Goal: Information Seeking & Learning: Learn about a topic

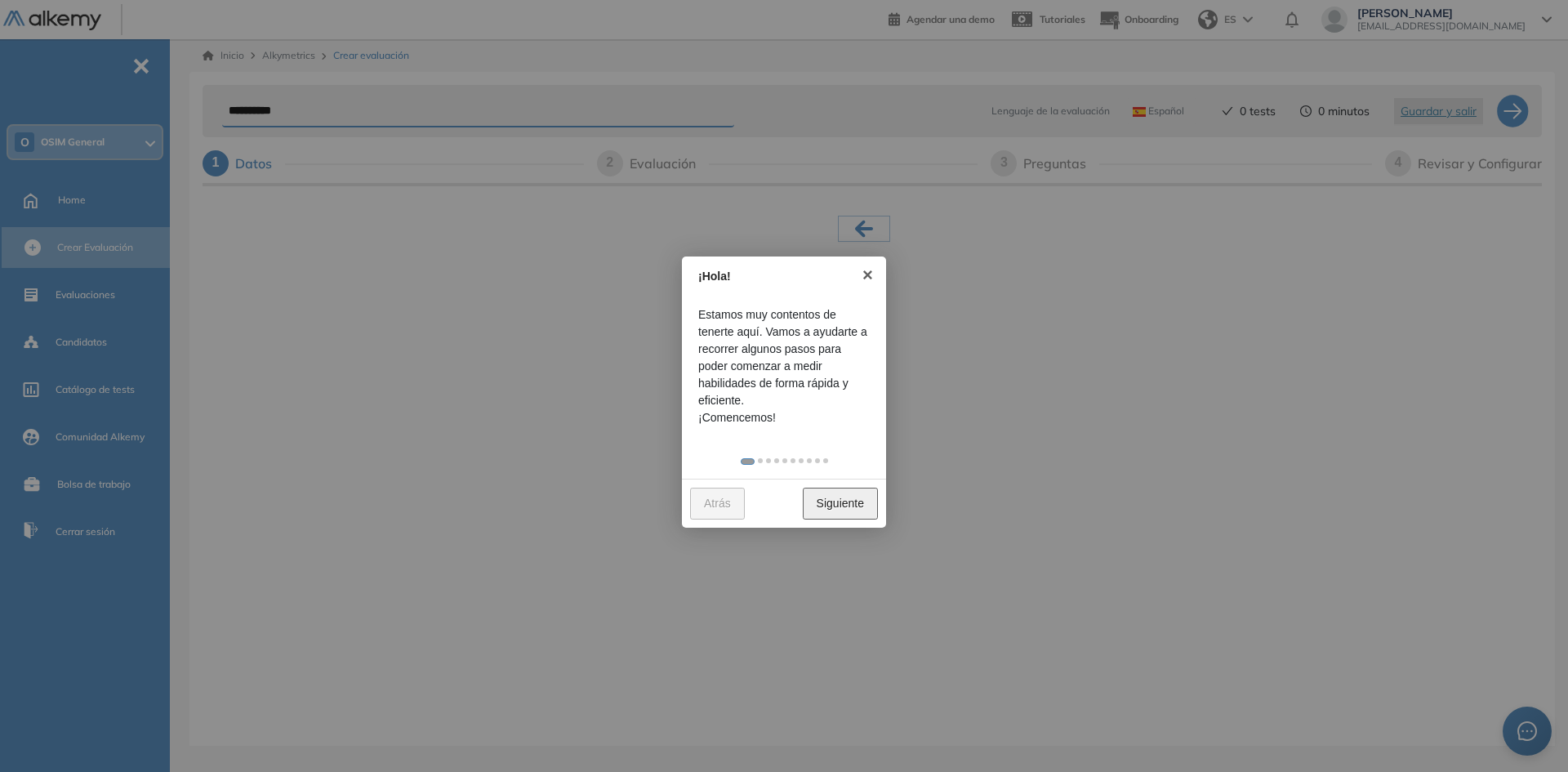
click at [849, 502] on link "Siguiente" at bounding box center [840, 503] width 75 height 32
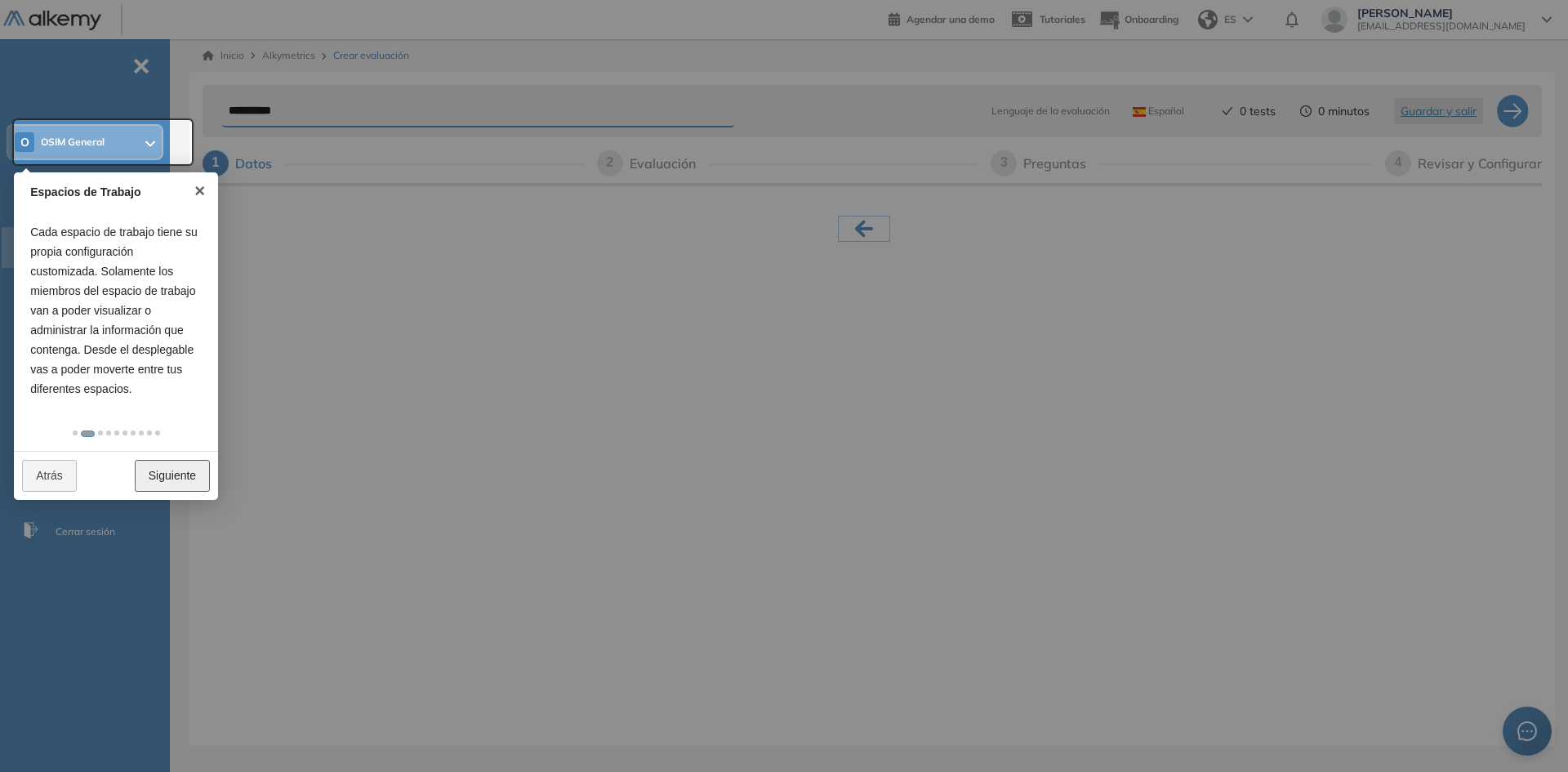
click at [161, 491] on link "Siguiente" at bounding box center [172, 476] width 75 height 32
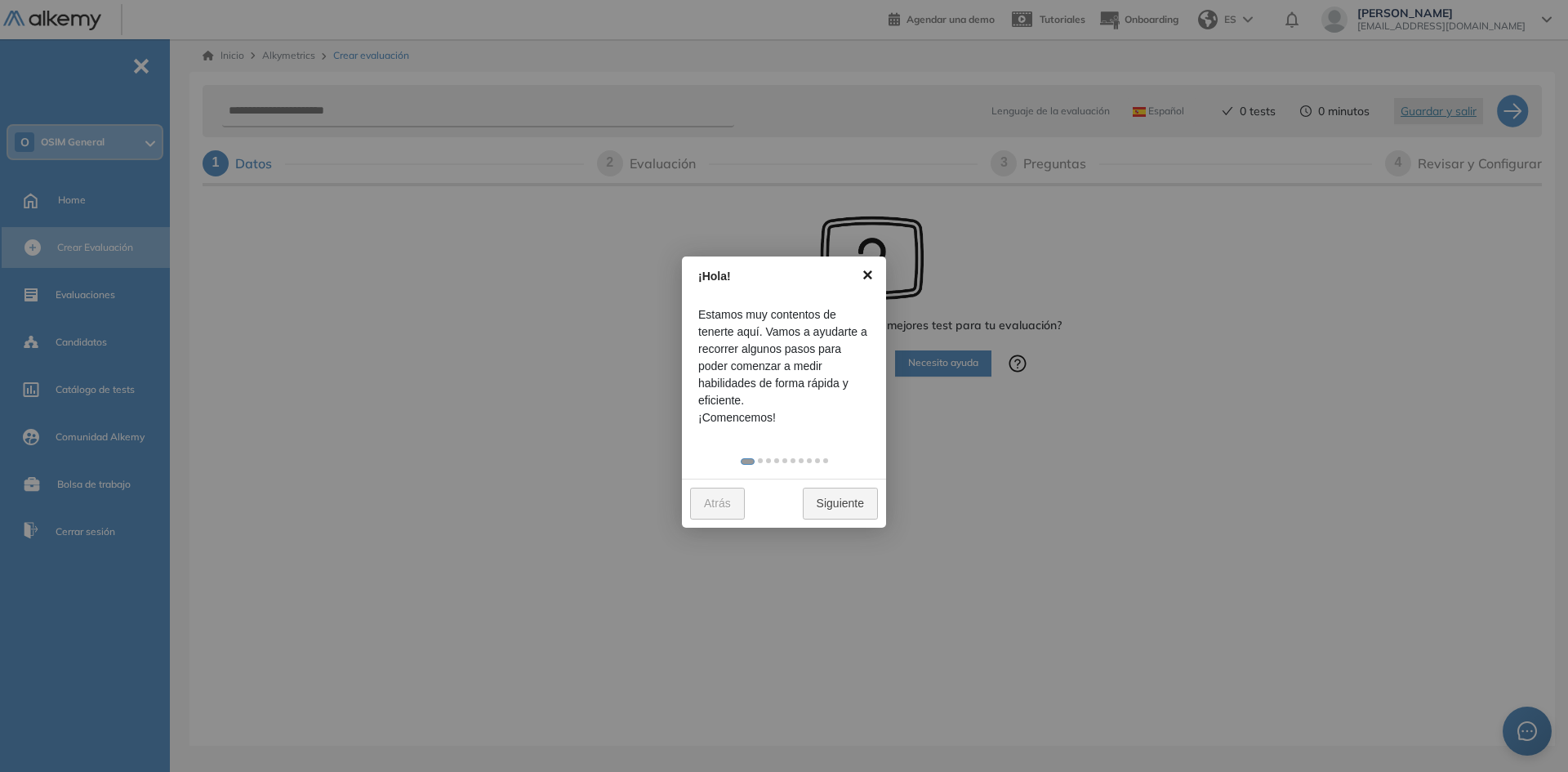
click at [872, 273] on link "×" at bounding box center [868, 275] width 37 height 37
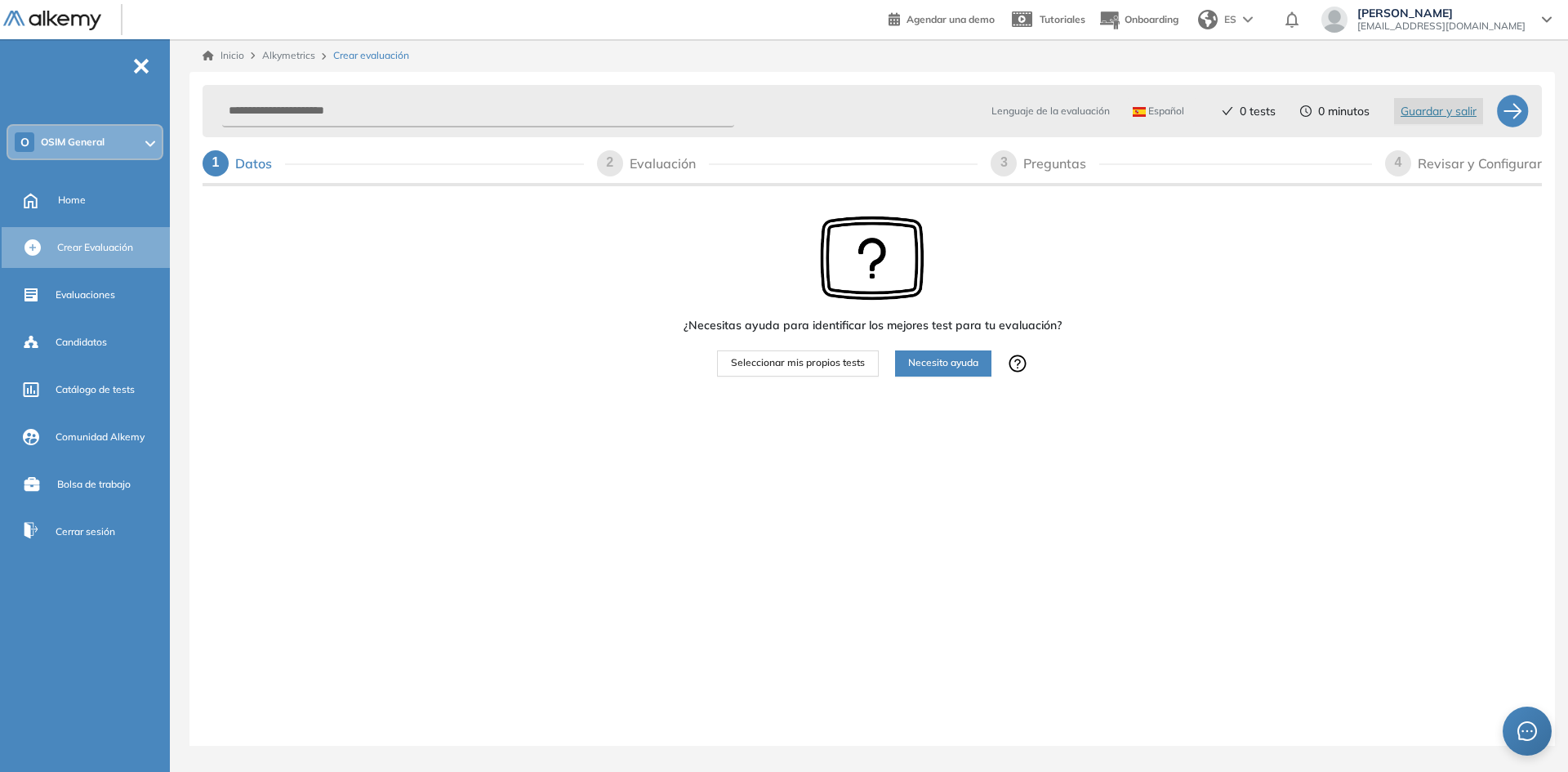
click at [927, 357] on span "Necesito ayuda" at bounding box center [943, 363] width 71 height 16
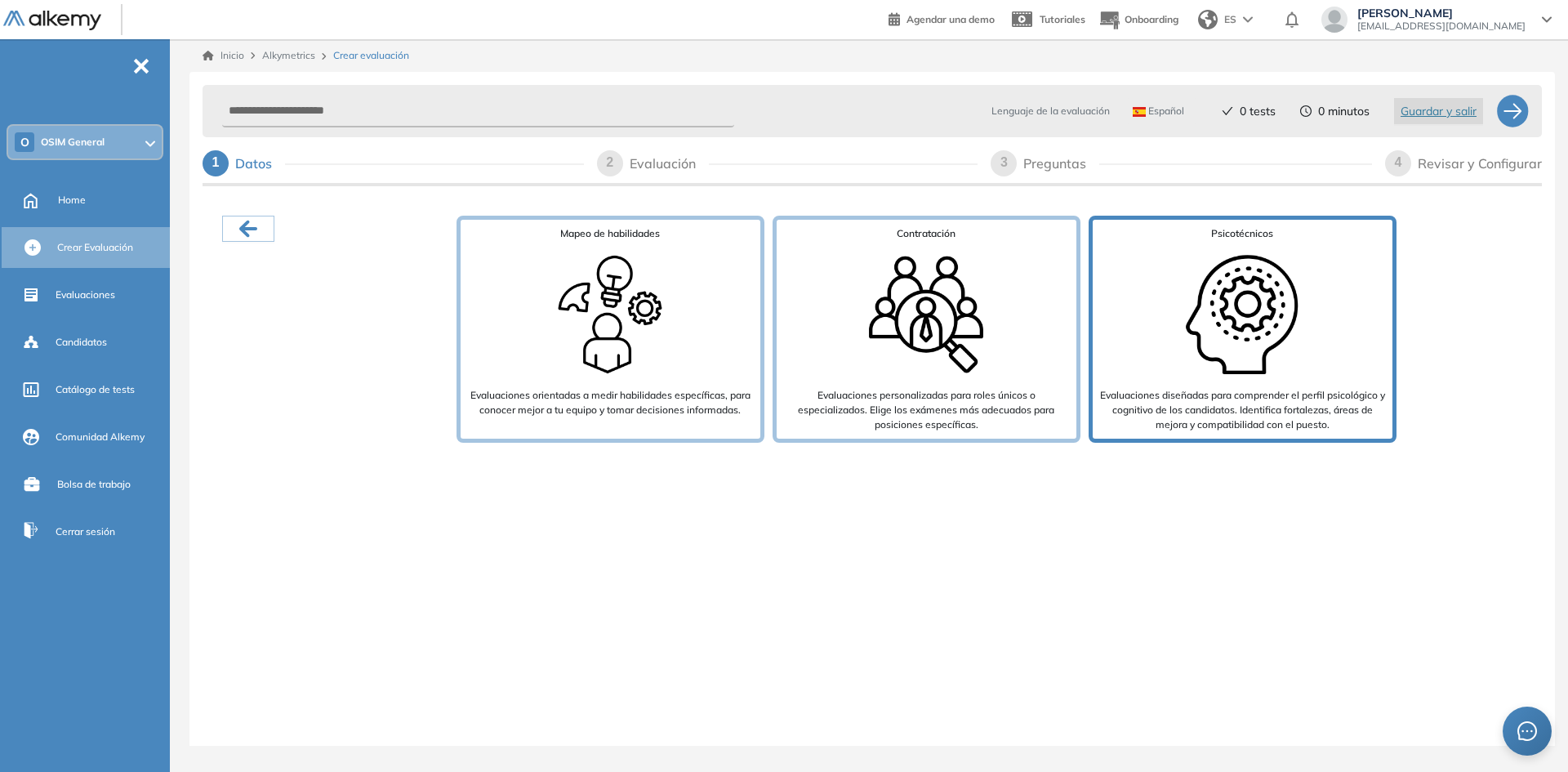
click at [1266, 275] on img at bounding box center [1242, 314] width 131 height 131
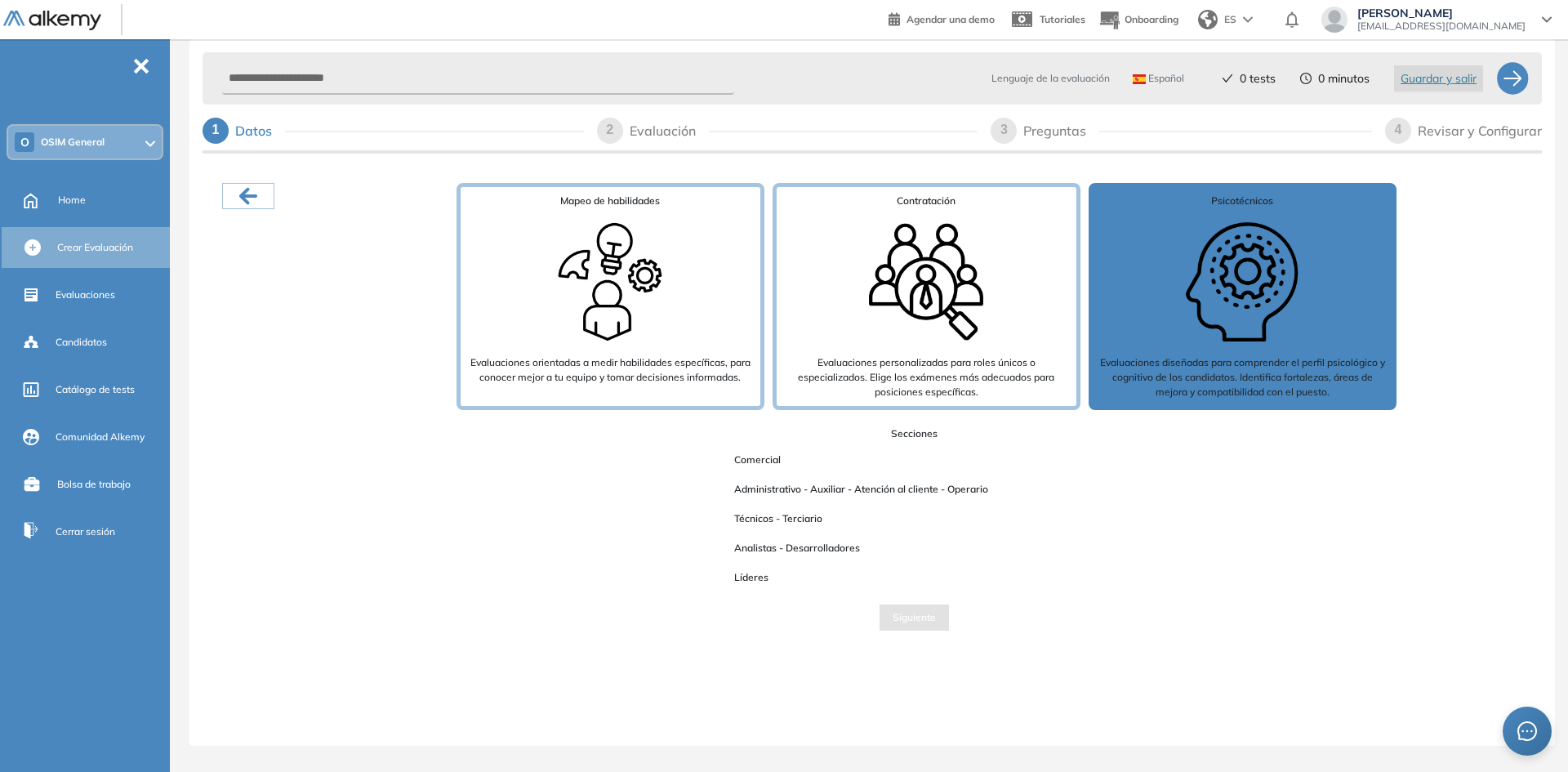
click at [1193, 313] on img at bounding box center [1242, 281] width 131 height 131
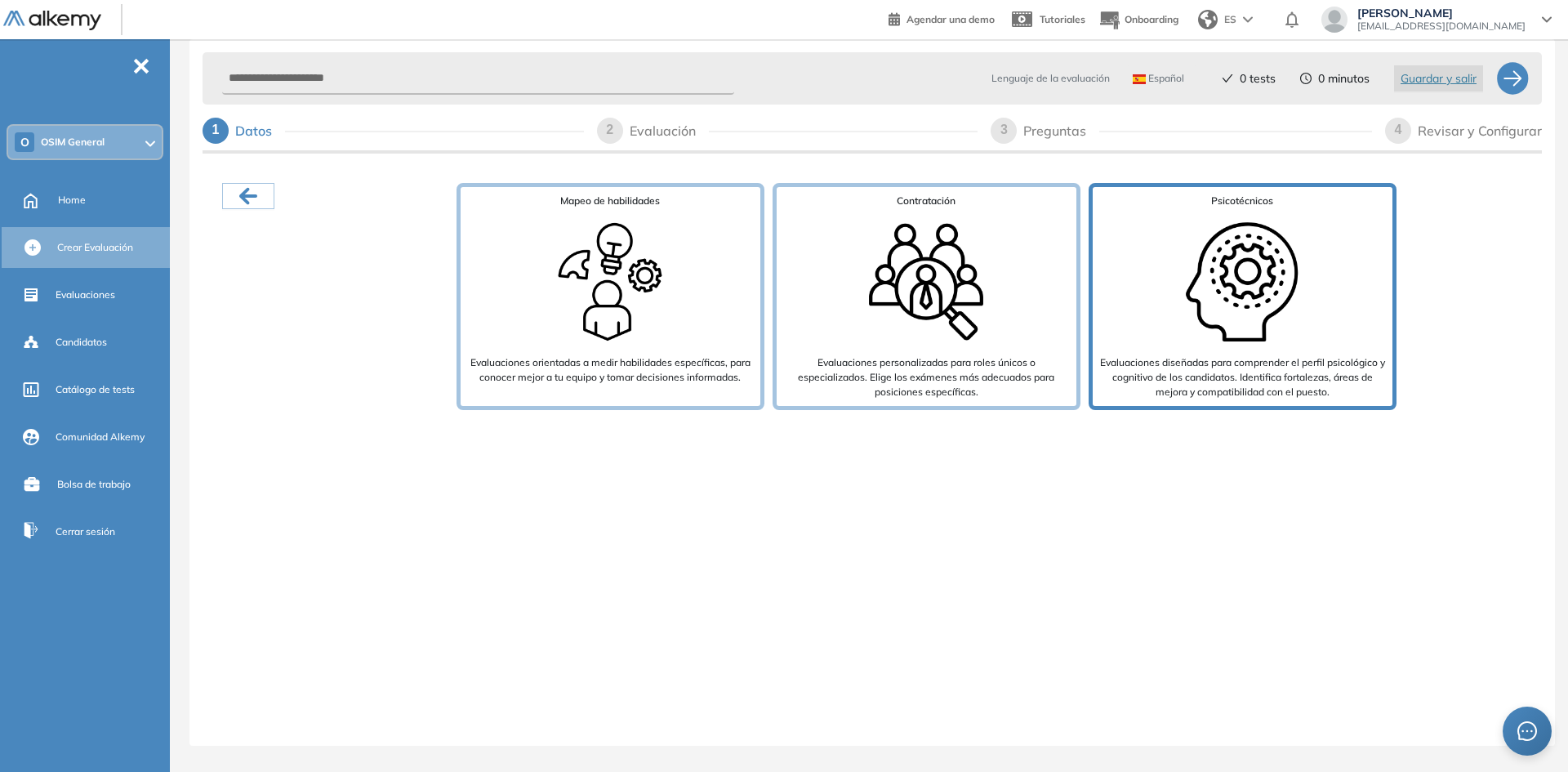
click at [1193, 313] on img at bounding box center [1242, 281] width 131 height 131
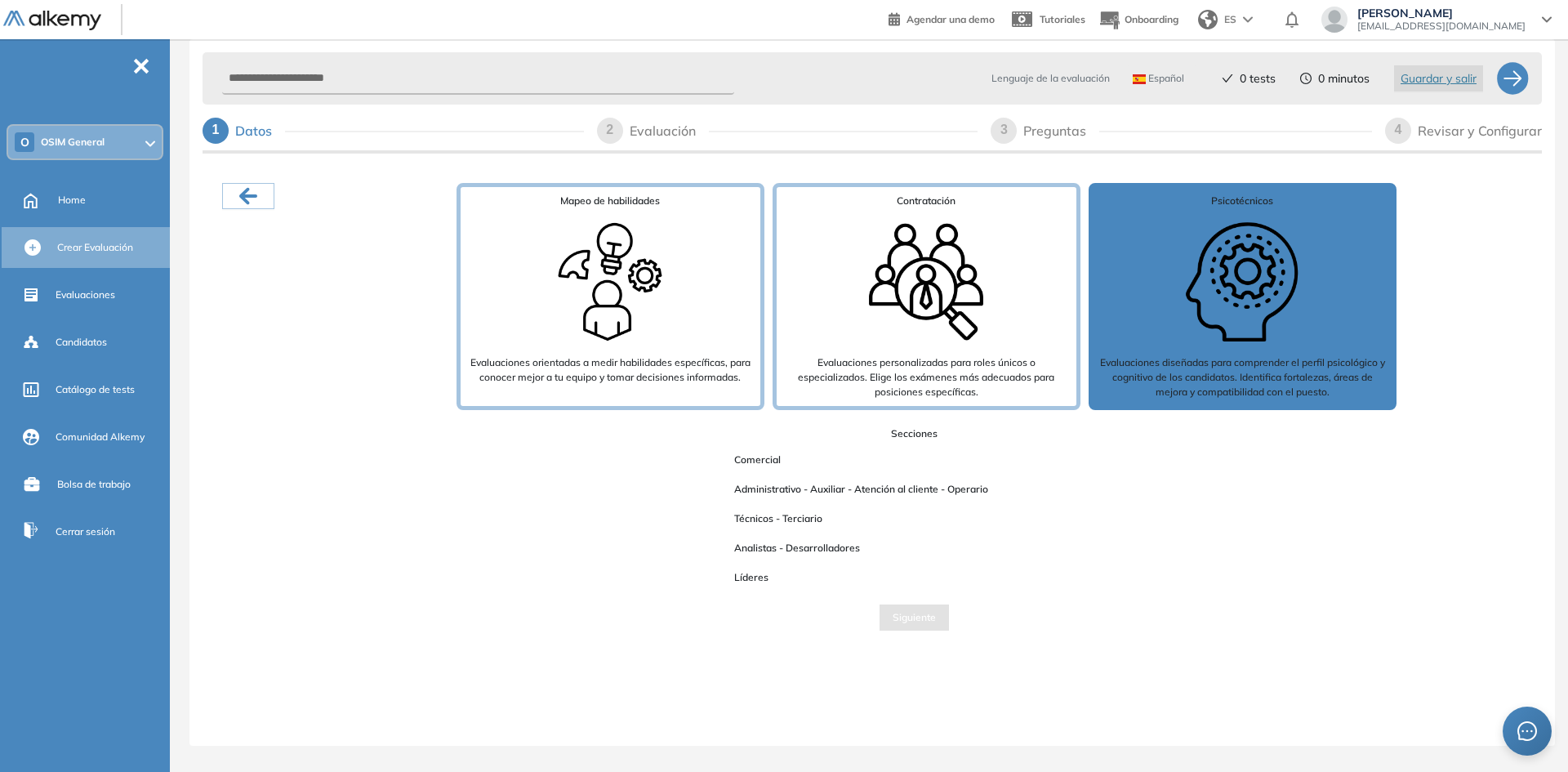
click at [1202, 306] on img at bounding box center [1242, 281] width 131 height 131
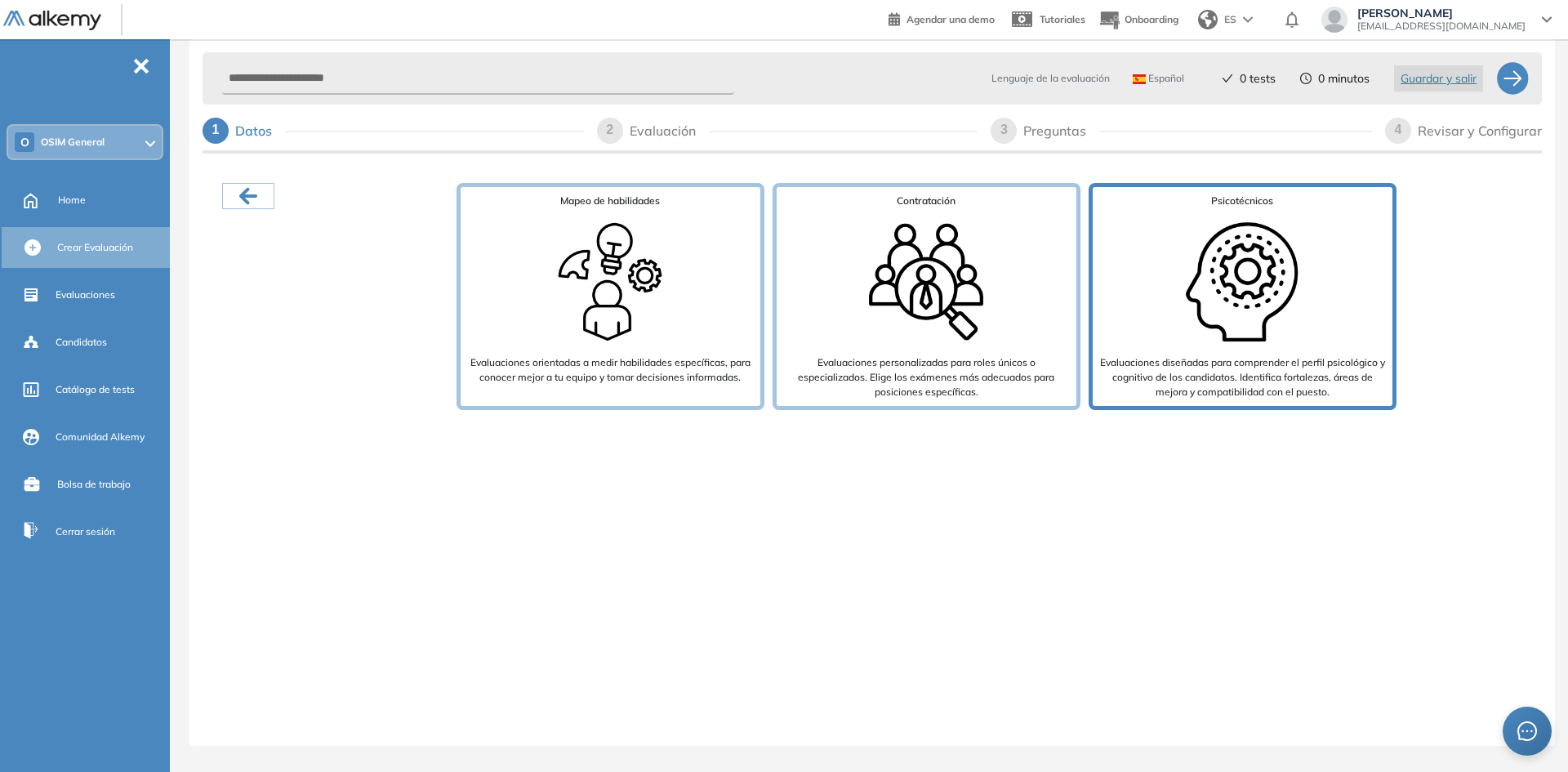
click at [1218, 288] on img at bounding box center [1242, 281] width 131 height 131
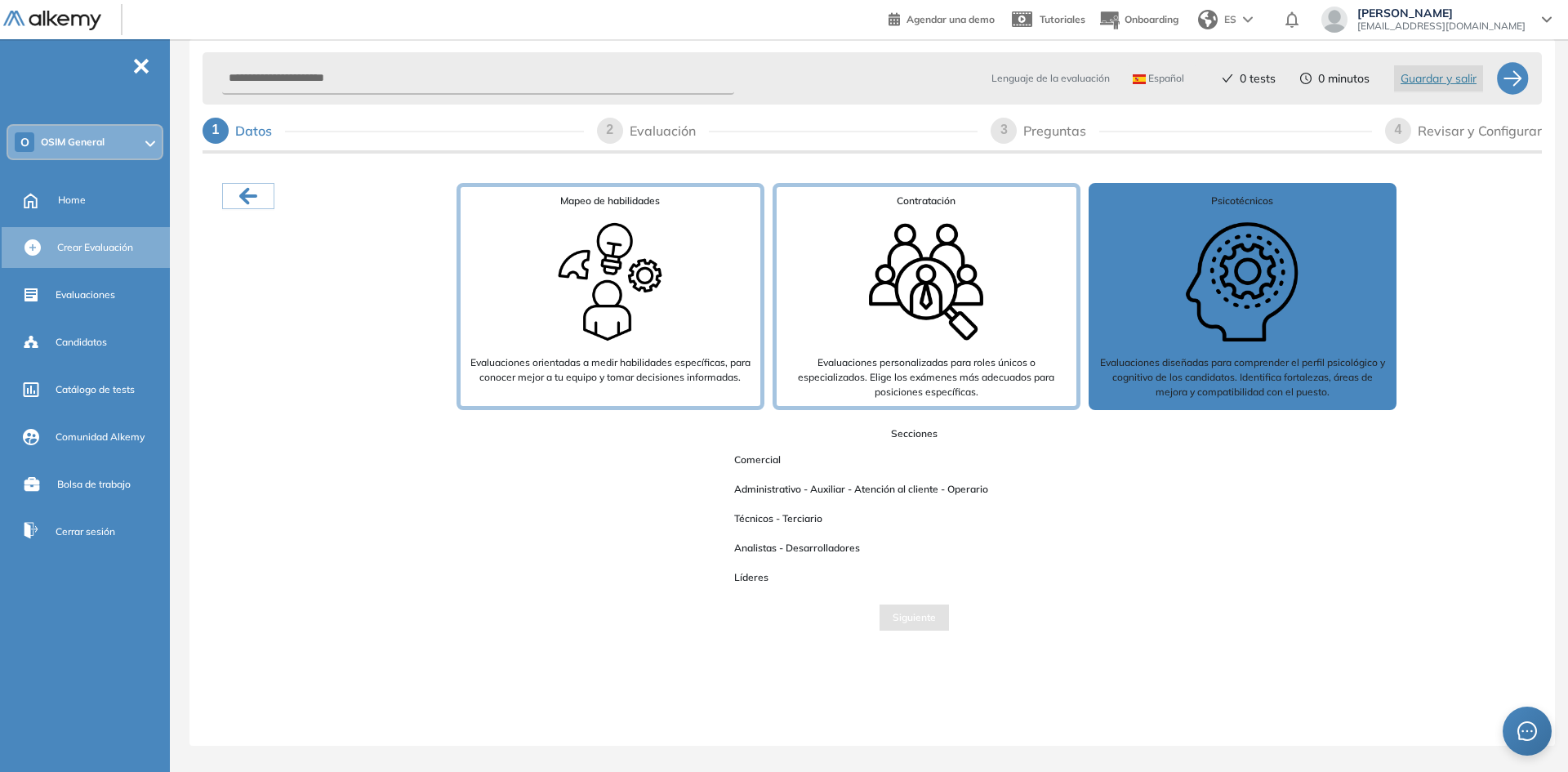
click at [752, 491] on span "Administrativo - Auxiliar - Atención al cliente - Operario" at bounding box center [861, 489] width 280 height 21
click at [759, 470] on div "Secciones Comercial Administrativo - Auxiliar - Atención al cliente - Operario …" at bounding box center [914, 507] width 411 height 161
click at [760, 460] on span "Comercial" at bounding box center [757, 459] width 72 height 21
click at [821, 546] on span "Analistas - Desarrolladores" at bounding box center [797, 547] width 152 height 21
click at [752, 577] on span "Líderes" at bounding box center [751, 577] width 60 height 21
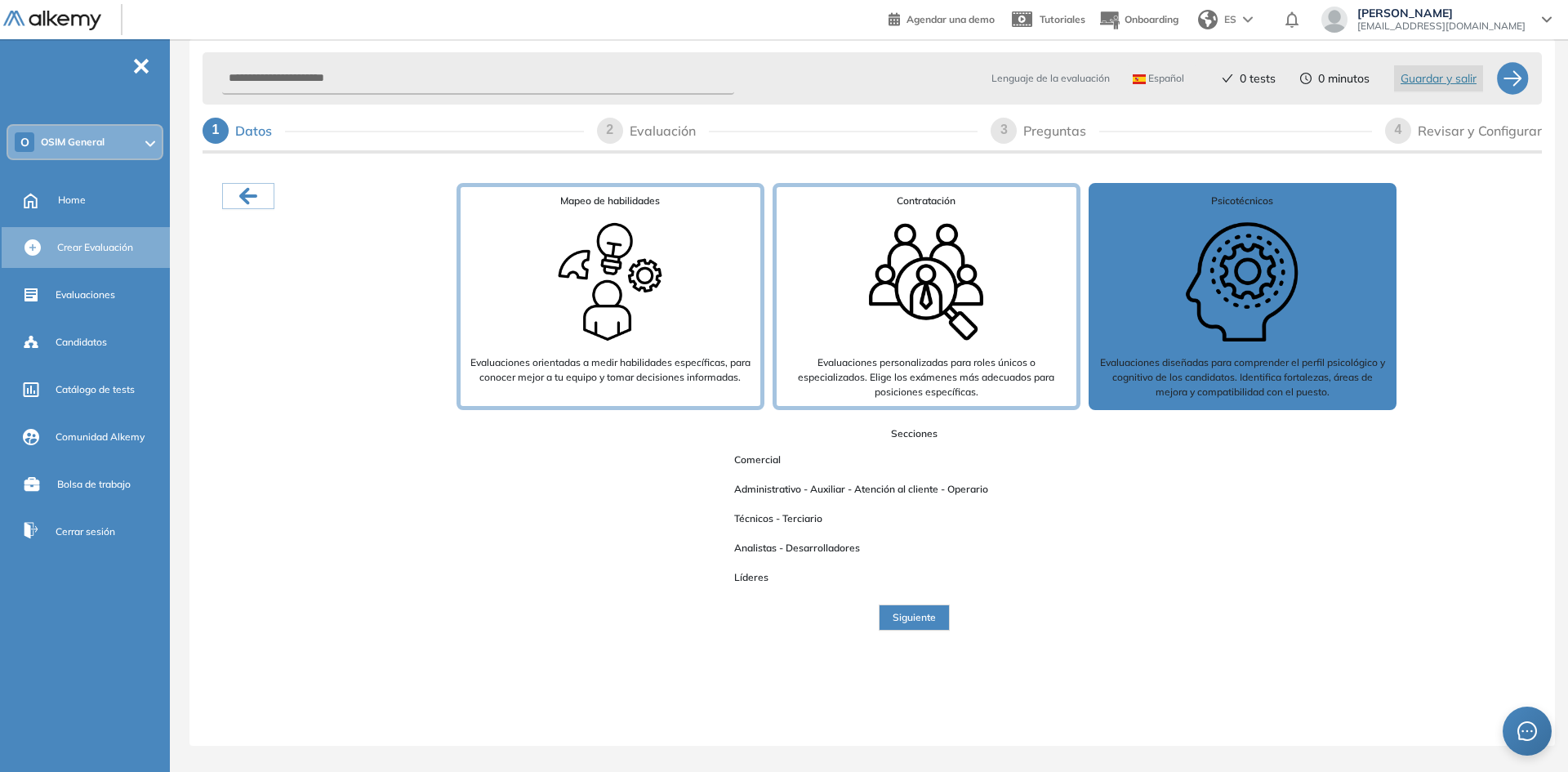
click at [895, 601] on div "Secciones Comercial Administrativo - Auxiliar - Atención al cliente - Operario …" at bounding box center [914, 528] width 1232 height 204
click at [962, 641] on div "Mapeo de habilidades Evaluaciones orientadas a medir habilidades específicas, p…" at bounding box center [872, 449] width 1339 height 585
click at [911, 618] on span "Siguiente" at bounding box center [914, 618] width 43 height 16
click at [911, 619] on span "Siguiente" at bounding box center [914, 618] width 43 height 16
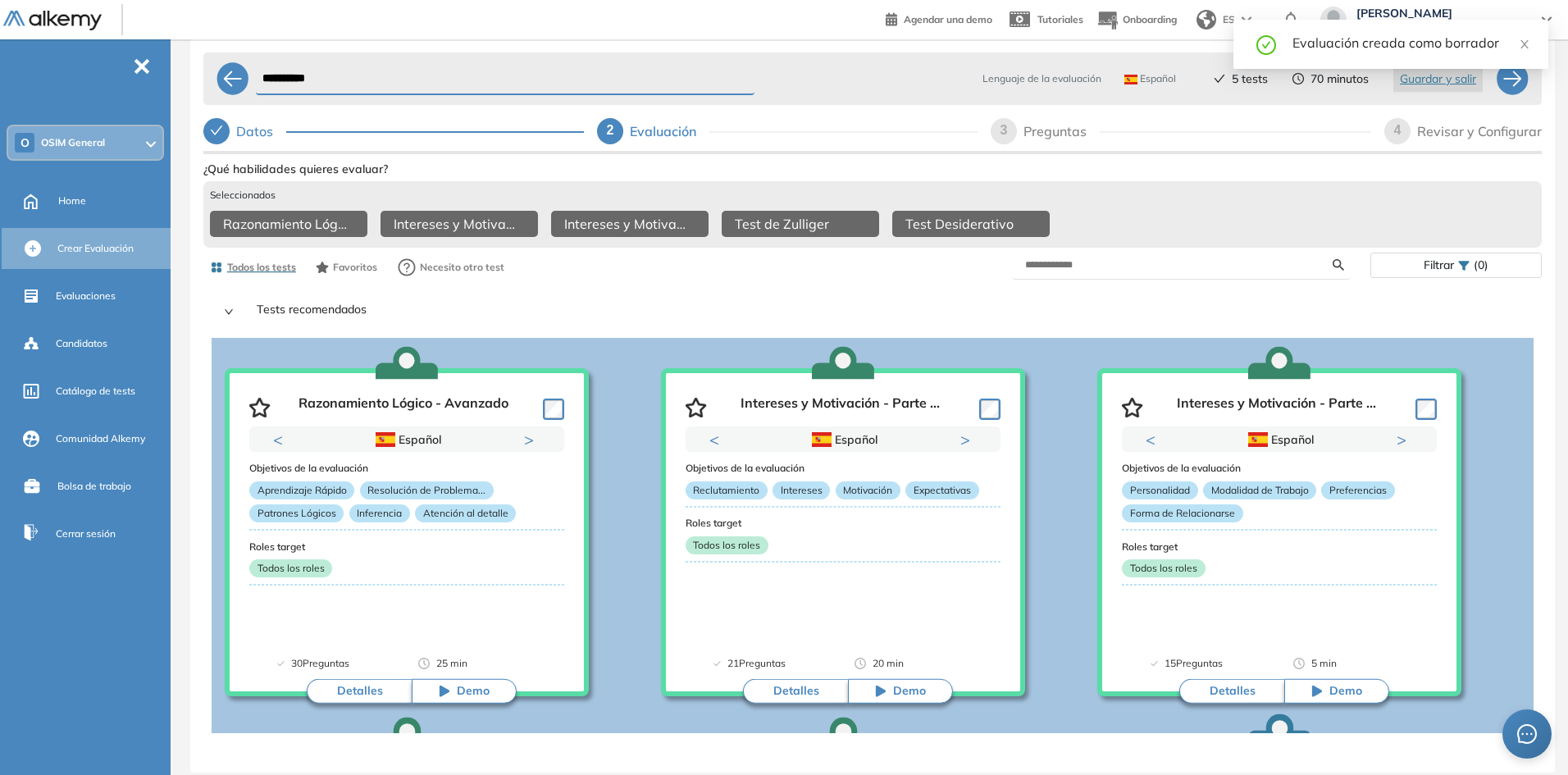
click at [936, 302] on div "Tests recomendados" at bounding box center [872, 312] width 1323 height 44
click at [227, 309] on icon "right" at bounding box center [228, 311] width 8 height 5
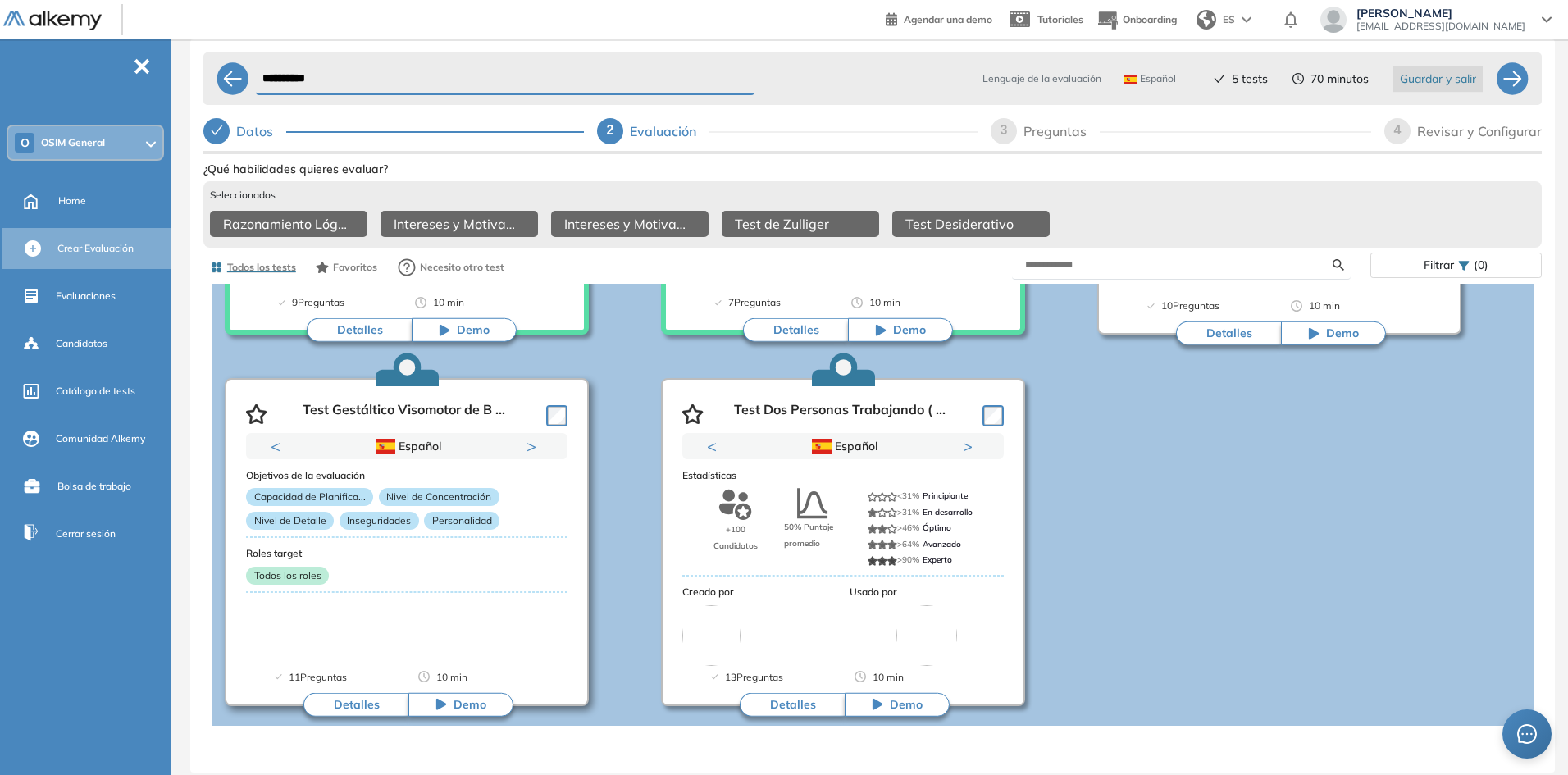
scroll to position [738, 0]
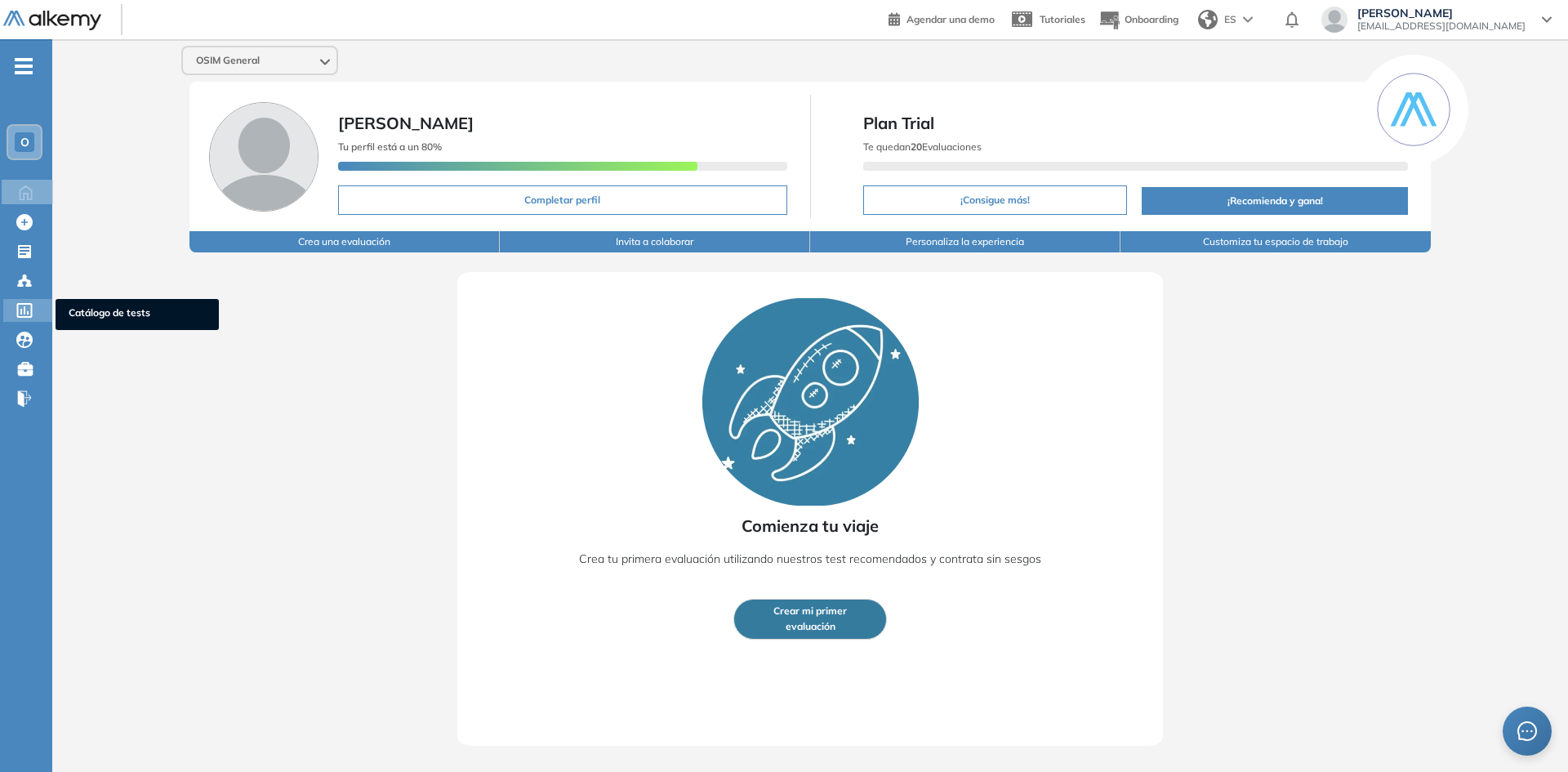
click at [22, 312] on icon at bounding box center [25, 311] width 16 height 15
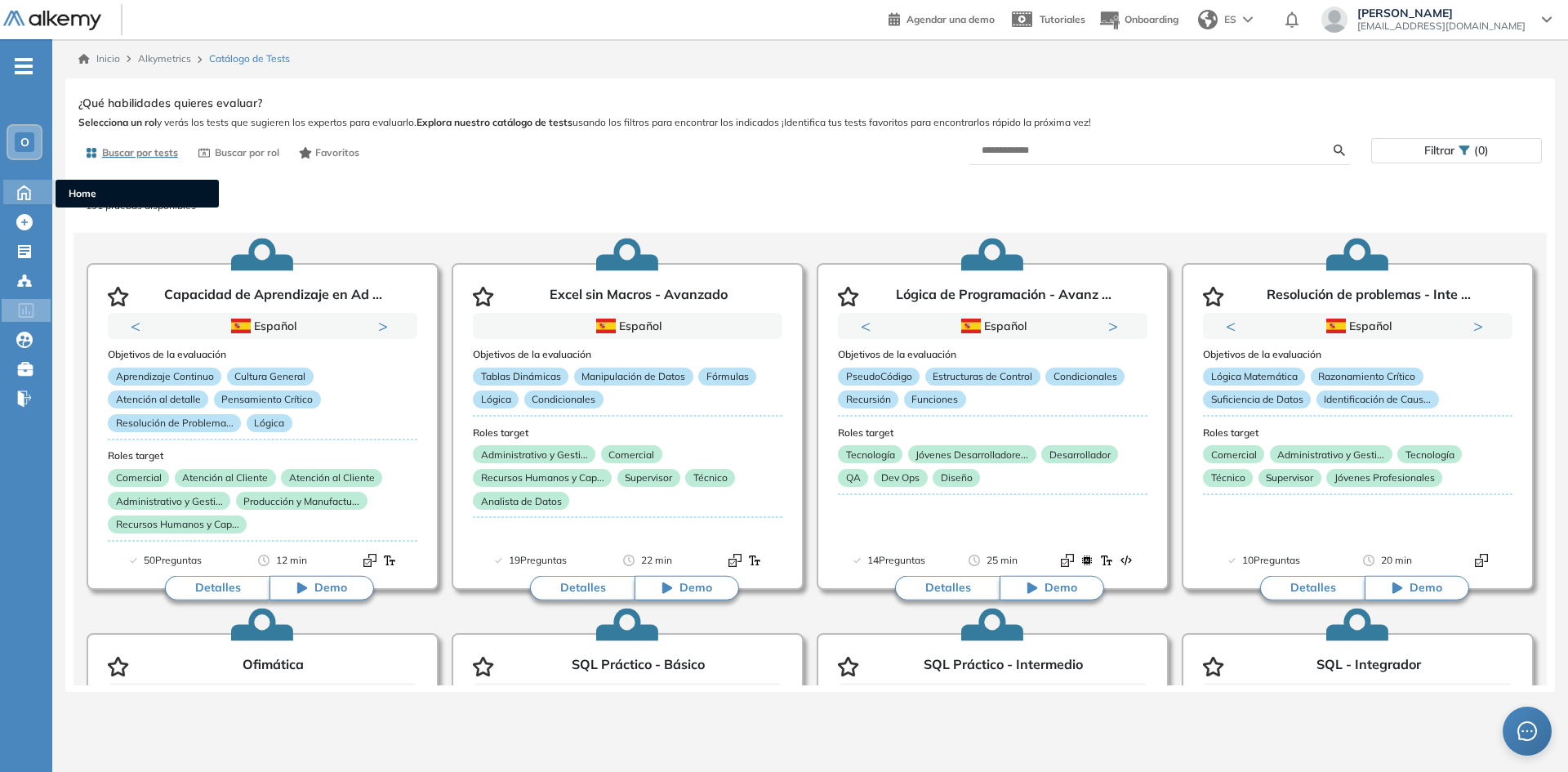
click at [20, 185] on icon at bounding box center [24, 191] width 28 height 19
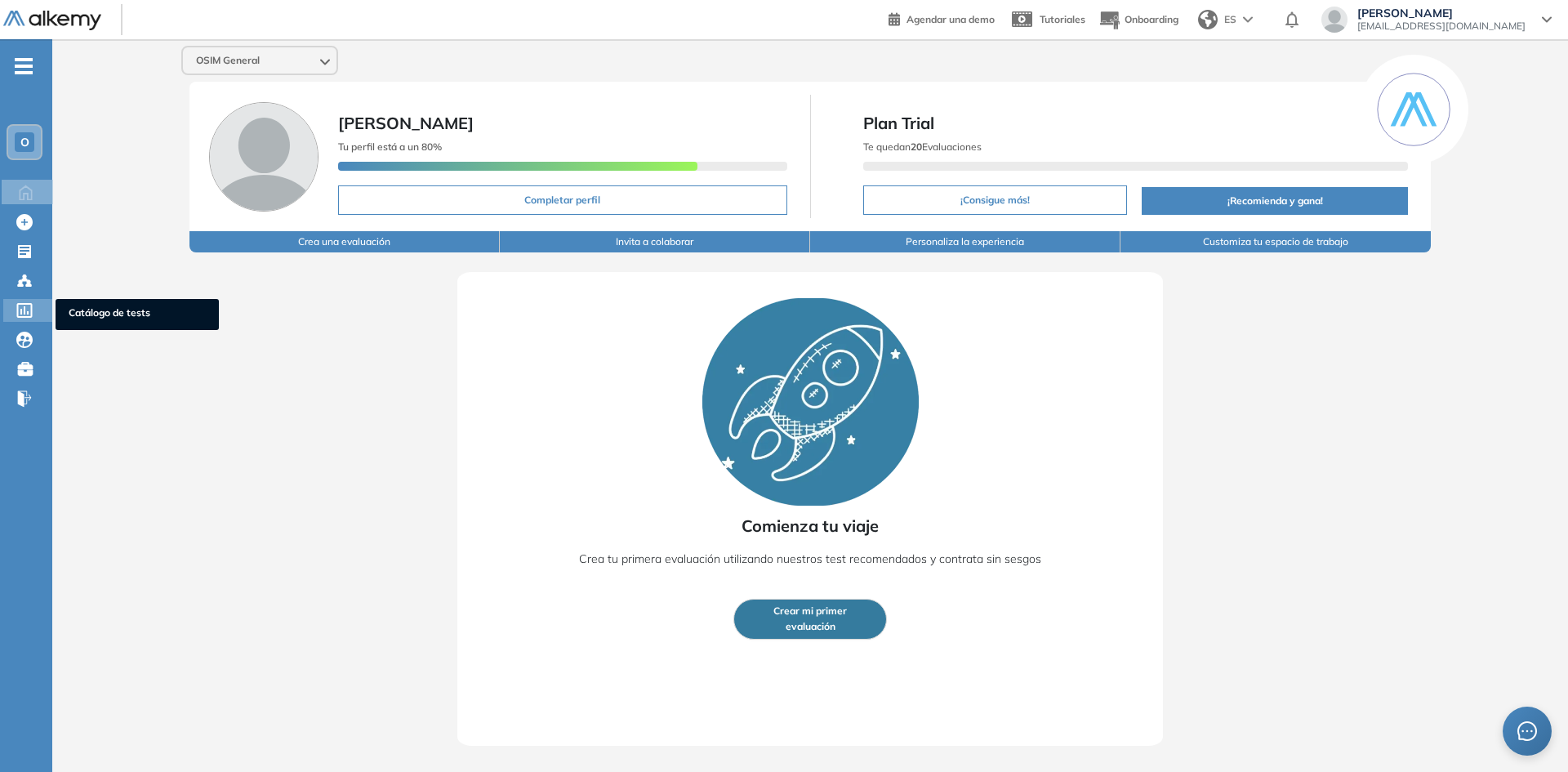
click at [24, 307] on icon at bounding box center [25, 311] width 16 height 15
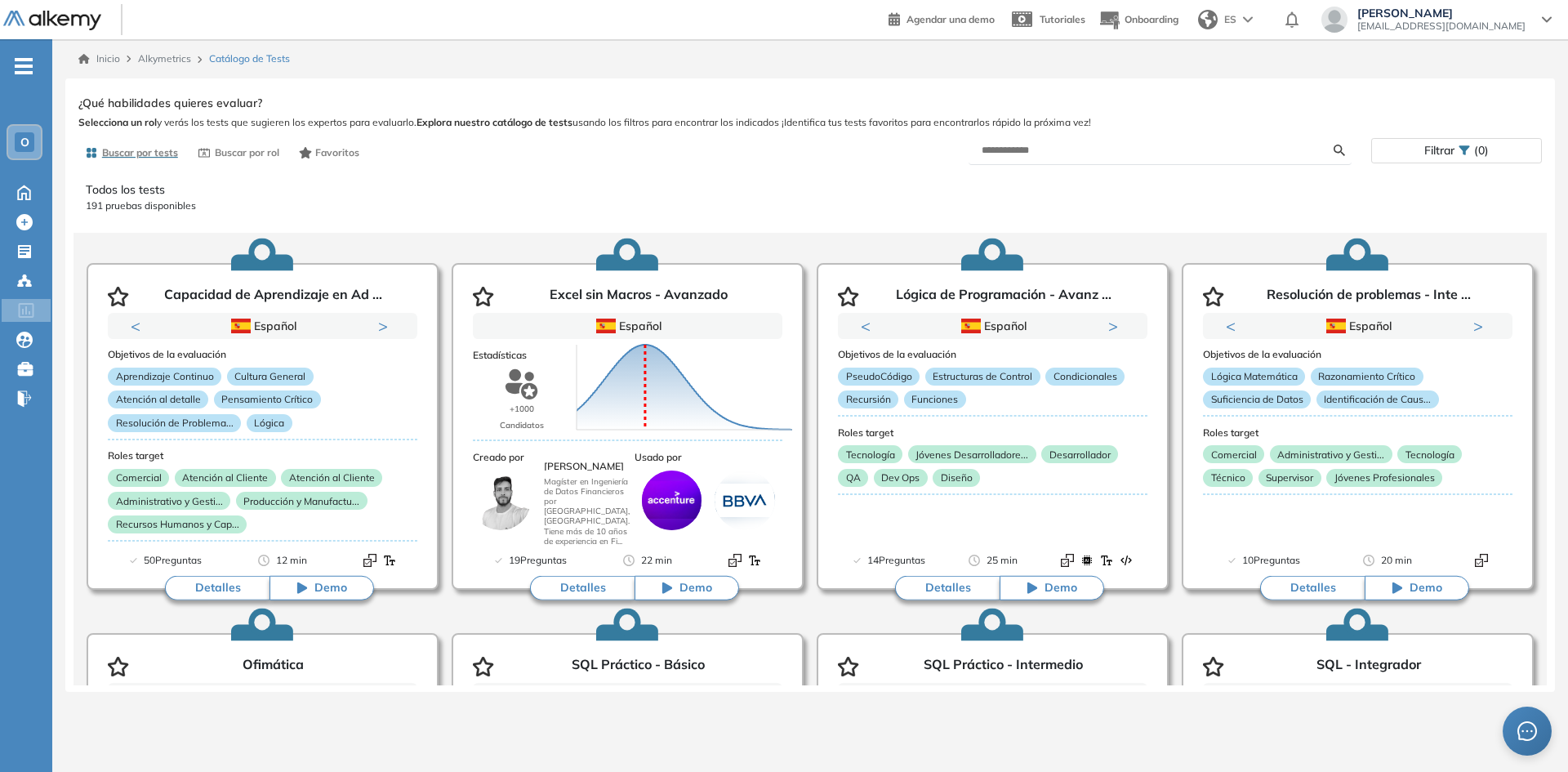
click at [1032, 130] on div "Ver preguntas de muestra Demo Experiencia Starter Validado undefined minutos Pr…" at bounding box center [810, 389] width 1464 height 594
click at [1034, 142] on form at bounding box center [1160, 150] width 383 height 28
click at [1038, 149] on input "text" at bounding box center [1157, 150] width 352 height 15
type input "**********"
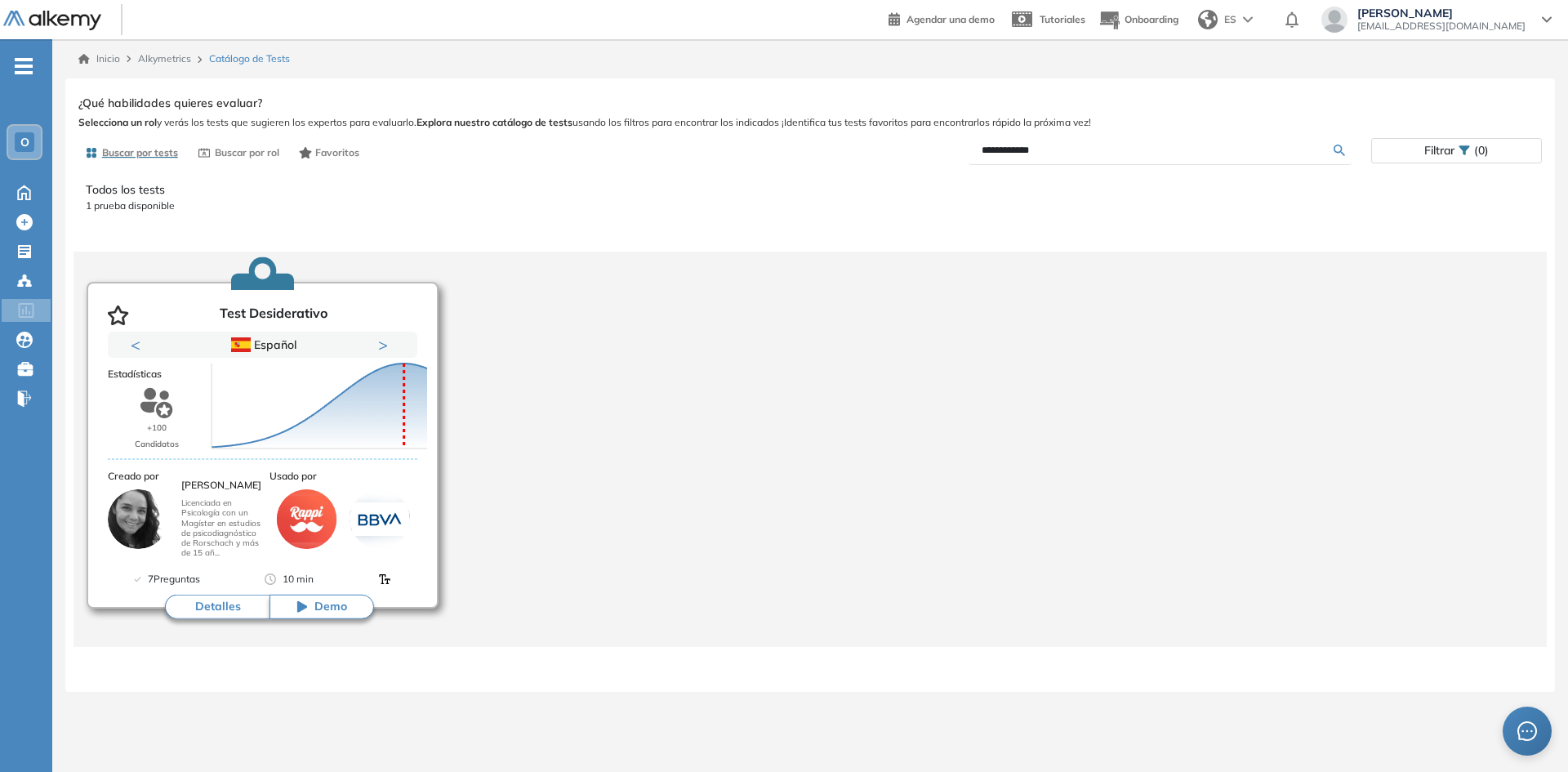
click at [220, 607] on button "Detalles" at bounding box center [217, 607] width 104 height 25
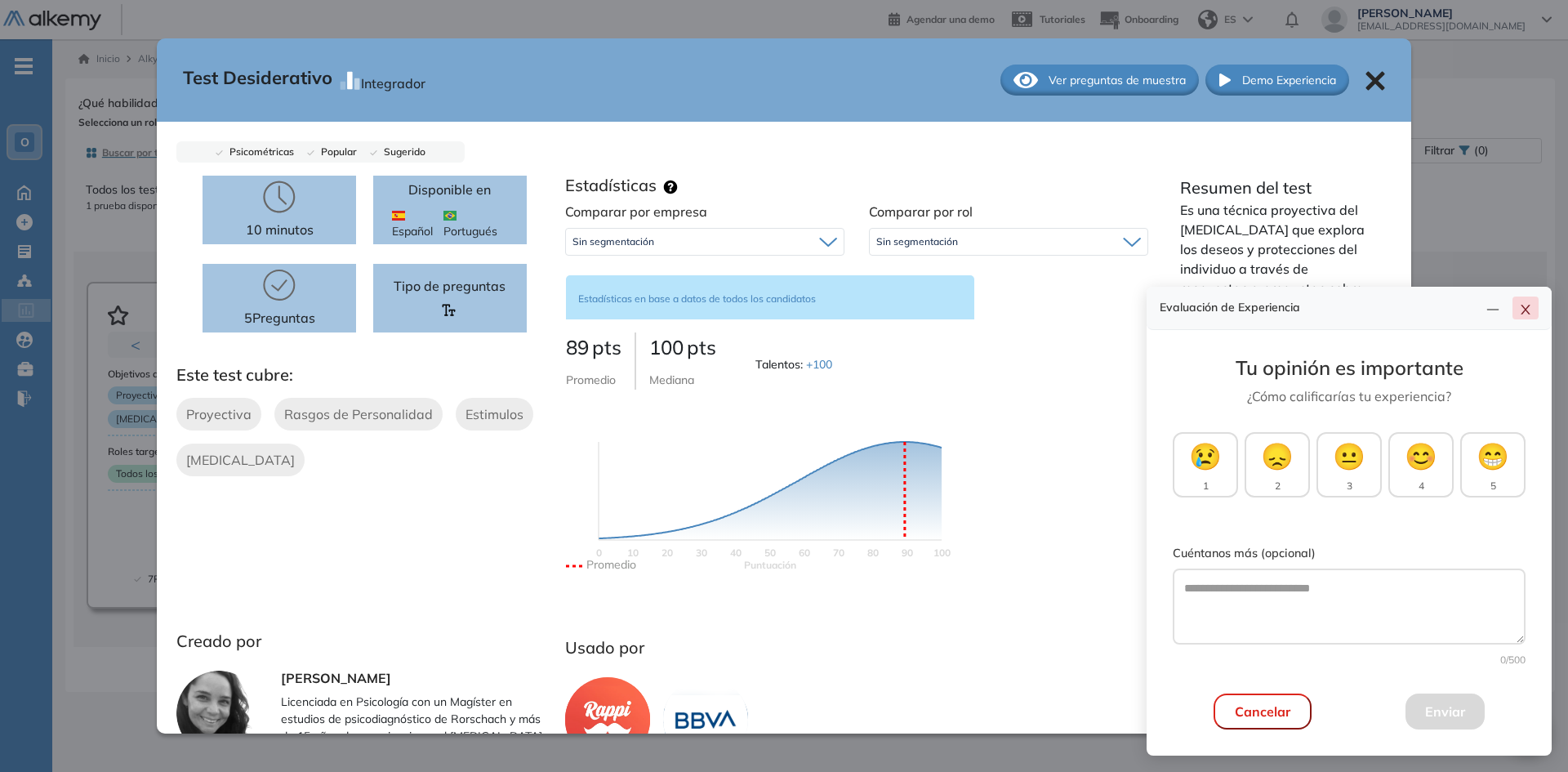
click at [1524, 307] on icon "close" at bounding box center [1525, 309] width 9 height 10
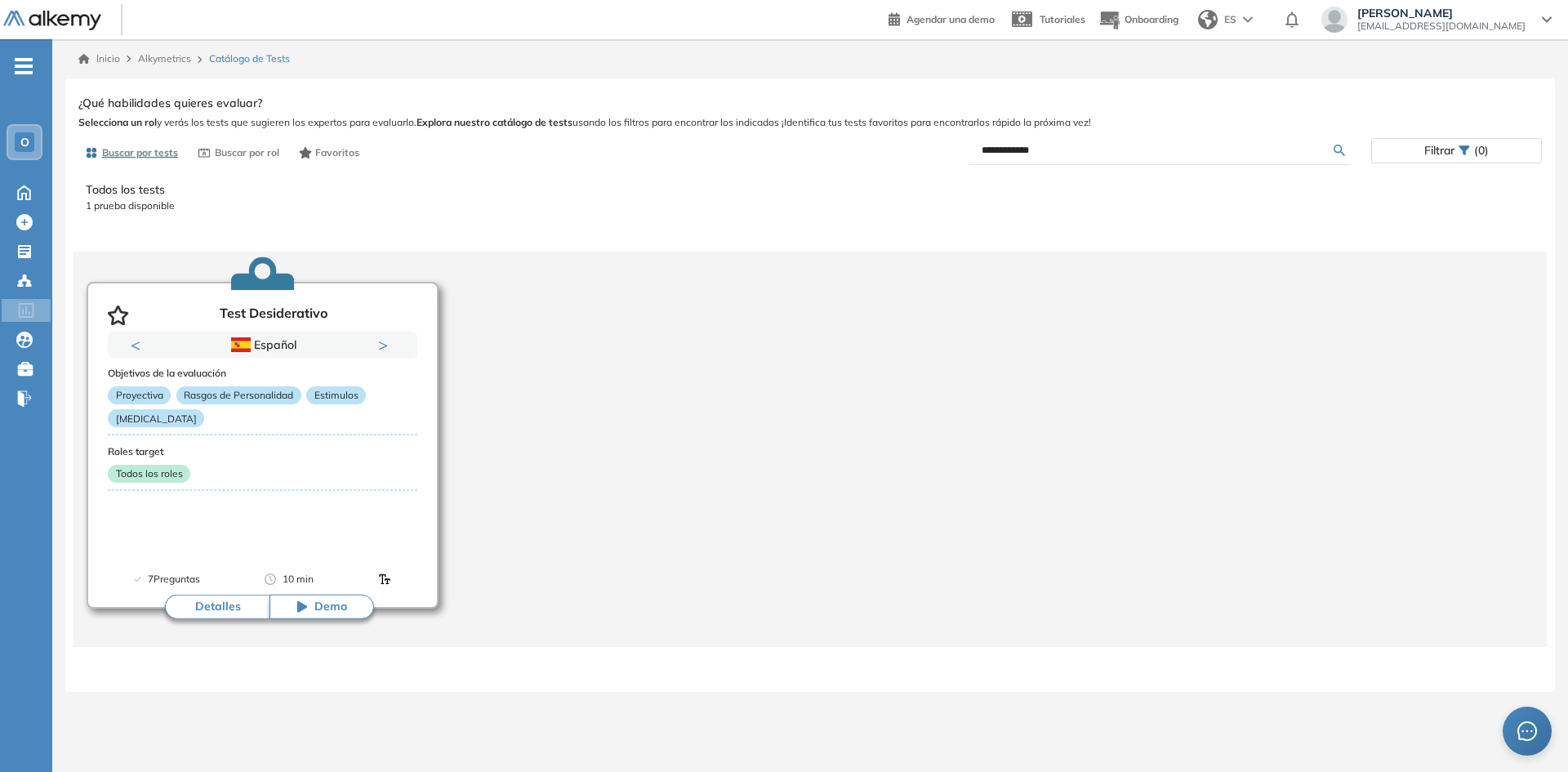
click at [205, 603] on button "Detalles" at bounding box center [217, 607] width 104 height 25
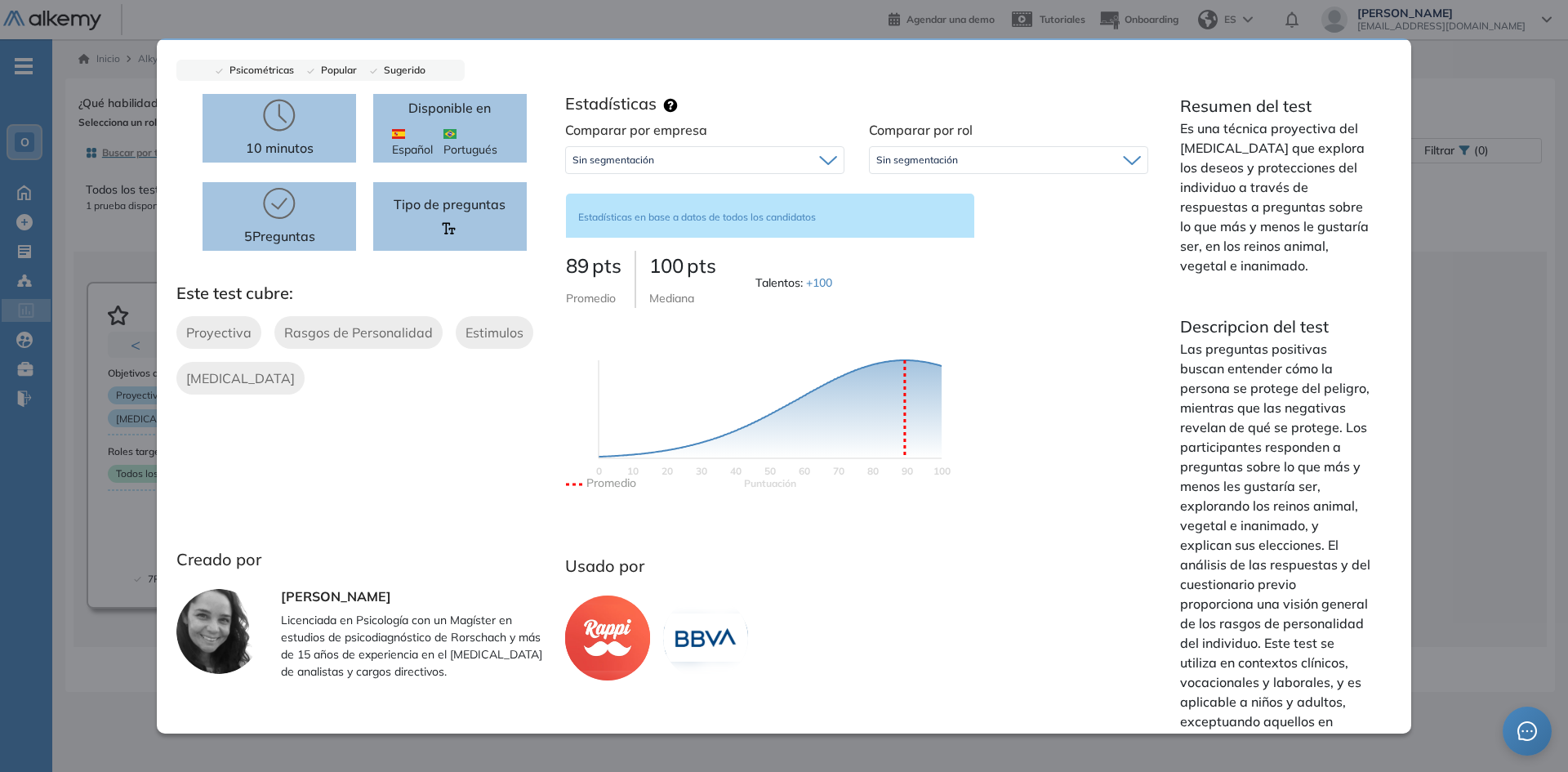
scroll to position [151, 0]
